Goal: Information Seeking & Learning: Stay updated

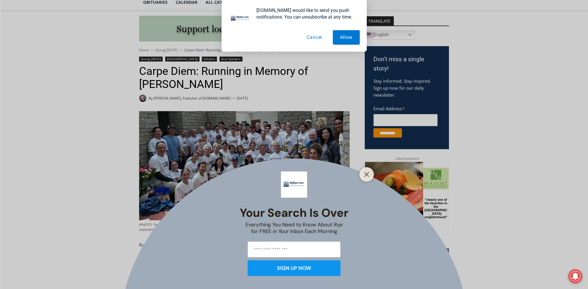
click at [200, 172] on div "Your Search is Over Everything You Need to Know About Rye for FREE in Your Inbo…" at bounding box center [294, 144] width 588 height 289
click at [367, 168] on div at bounding box center [366, 174] width 15 height 15
drag, startPoint x: 368, startPoint y: 175, endPoint x: 4, endPoint y: 3, distance: 402.7
click at [368, 175] on line "Close" at bounding box center [366, 174] width 4 height 4
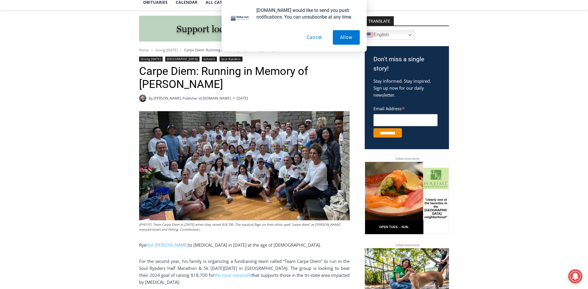
click at [314, 35] on button "Cancel" at bounding box center [314, 37] width 30 height 15
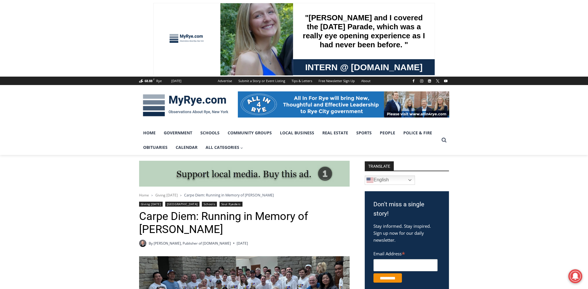
scroll to position [116, 0]
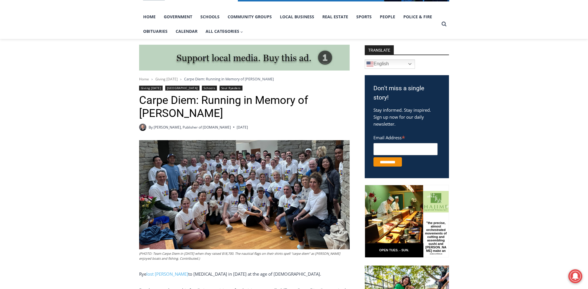
click at [195, 184] on img at bounding box center [244, 194] width 210 height 109
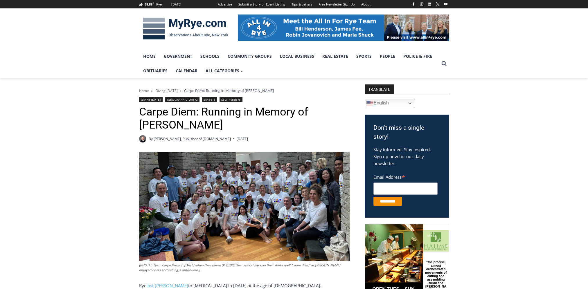
drag, startPoint x: 0, startPoint y: 0, endPoint x: 163, endPoint y: 177, distance: 240.8
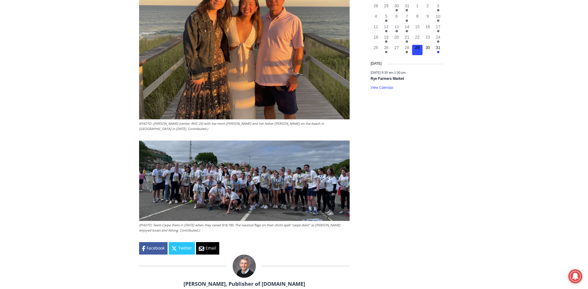
scroll to position [842, 0]
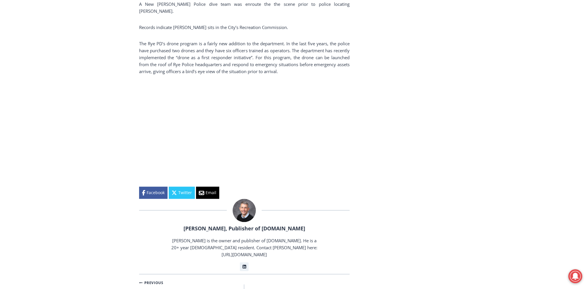
scroll to position [888, 0]
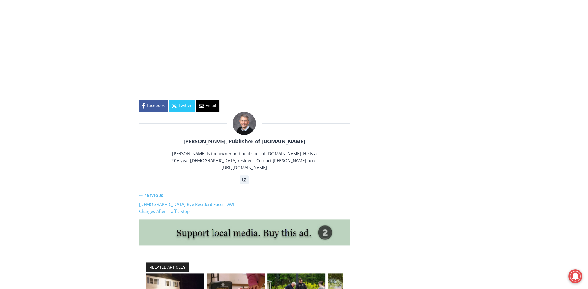
click at [197, 194] on link "Previous Previous [DEMOGRAPHIC_DATA] Rye Resident Faces DWI Charges After Traff…" at bounding box center [191, 203] width 105 height 23
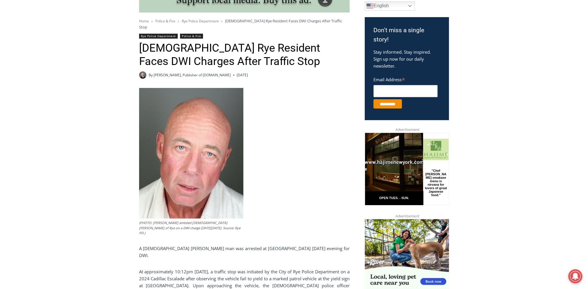
scroll to position [232, 0]
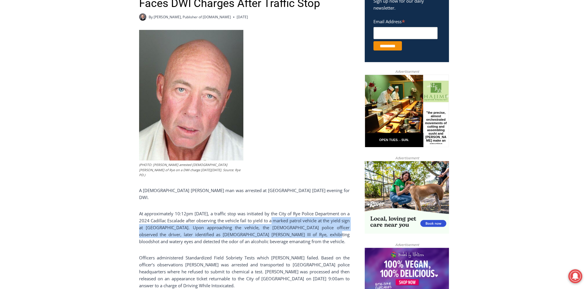
drag, startPoint x: 272, startPoint y: 206, endPoint x: 293, endPoint y: 217, distance: 23.6
click at [293, 217] on p "At approximately 10:12pm [DATE], a traffic stop was initiated by the City of Ry…" at bounding box center [244, 227] width 210 height 35
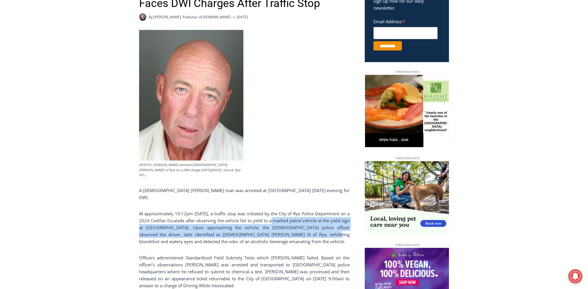
drag, startPoint x: 293, startPoint y: 217, endPoint x: 230, endPoint y: 219, distance: 62.5
click at [234, 219] on p "At approximately 10:12pm [DATE], a traffic stop was initiated by the City of Ry…" at bounding box center [244, 227] width 210 height 35
click at [193, 217] on p "At approximately 10:12pm [DATE], a traffic stop was initiated by the City of Ry…" at bounding box center [244, 227] width 210 height 35
click at [190, 217] on p "At approximately 10:12pm [DATE], a traffic stop was initiated by the City of Ry…" at bounding box center [244, 227] width 210 height 35
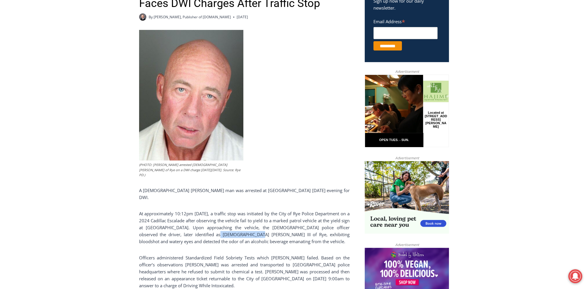
drag, startPoint x: 189, startPoint y: 217, endPoint x: 225, endPoint y: 215, distance: 35.8
click at [225, 215] on p "At approximately 10:12pm [DATE], a traffic stop was initiated by the City of Ry…" at bounding box center [244, 227] width 210 height 35
copy p "[PERSON_NAME]"
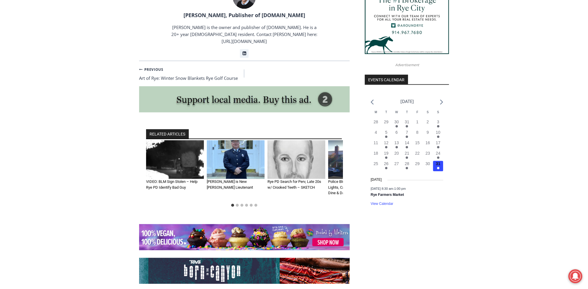
scroll to position [610, 0]
